Goal: Transaction & Acquisition: Book appointment/travel/reservation

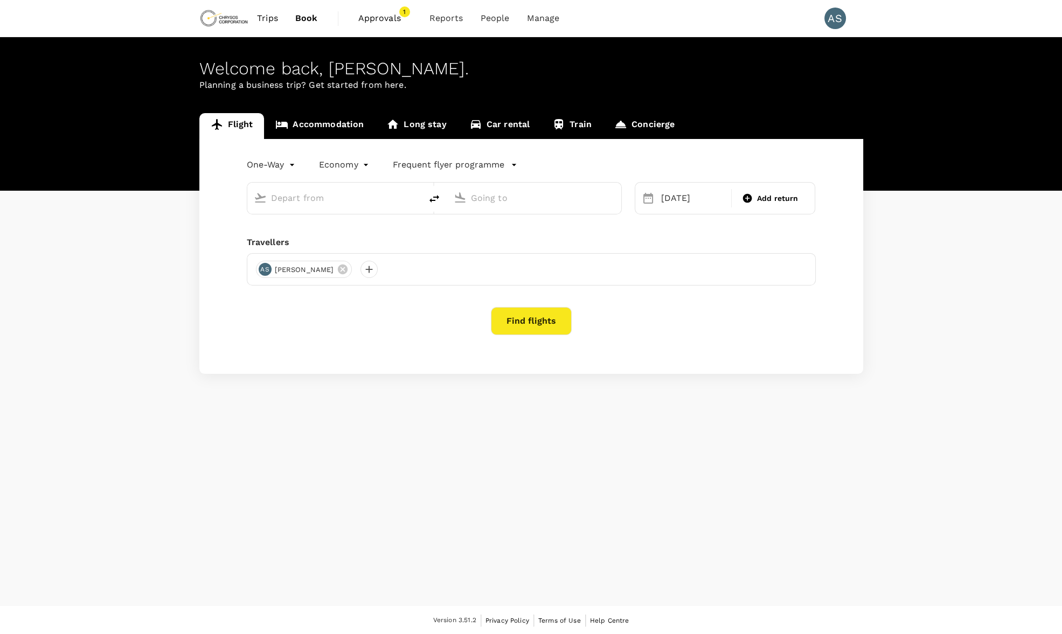
type input "Adelaide (ADL)"
type input "[GEOGRAPHIC_DATA] ([GEOGRAPHIC_DATA])"
type input "Adelaide (ADL)"
type input "[GEOGRAPHIC_DATA] ([GEOGRAPHIC_DATA])"
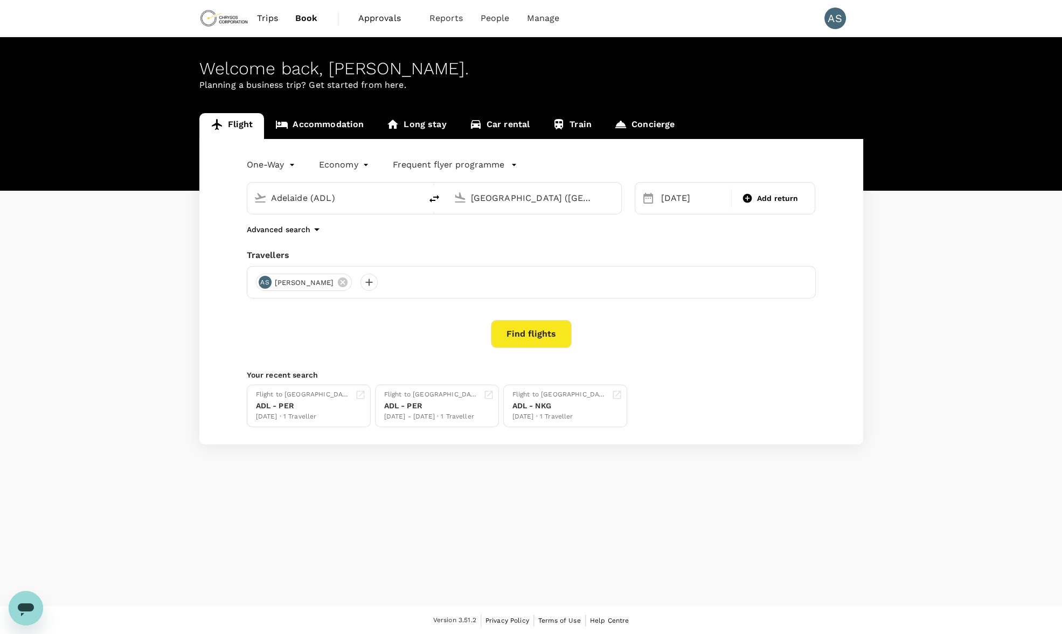
click at [265, 12] on span "Trips" at bounding box center [267, 18] width 21 height 13
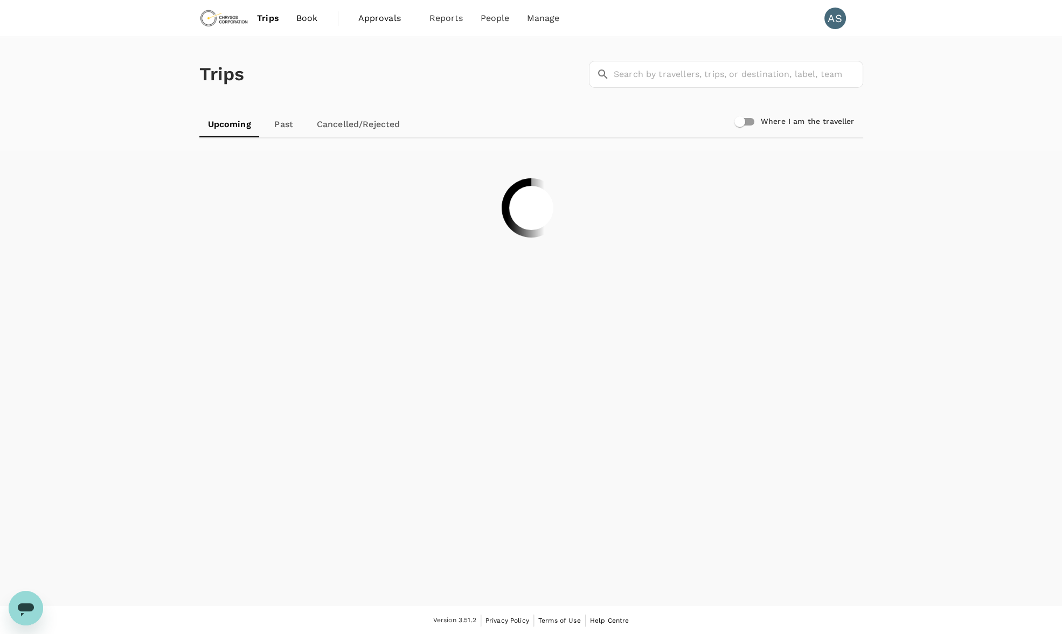
click at [748, 122] on input "Where I am the traveller" at bounding box center [739, 121] width 61 height 20
checkbox input "true"
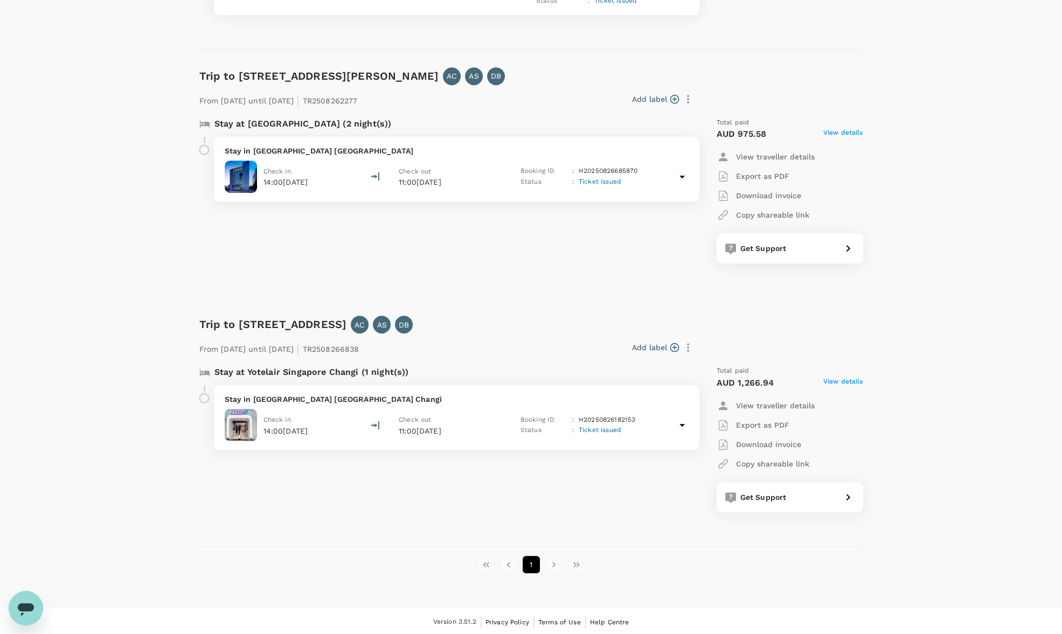
scroll to position [865, 0]
